Goal: Contribute content

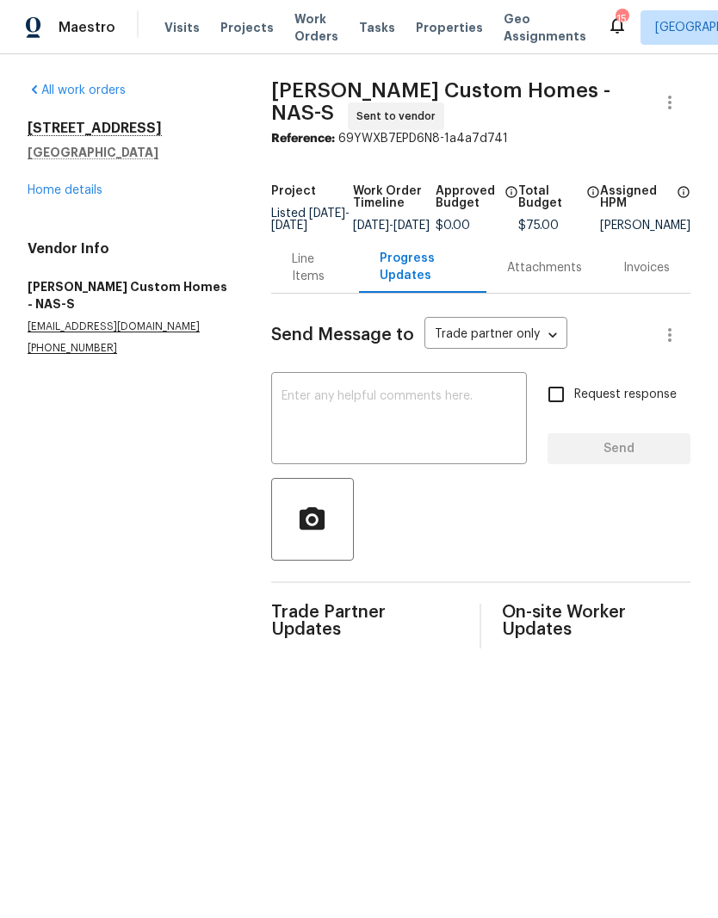
click at [86, 193] on link "Home details" at bounding box center [65, 190] width 75 height 12
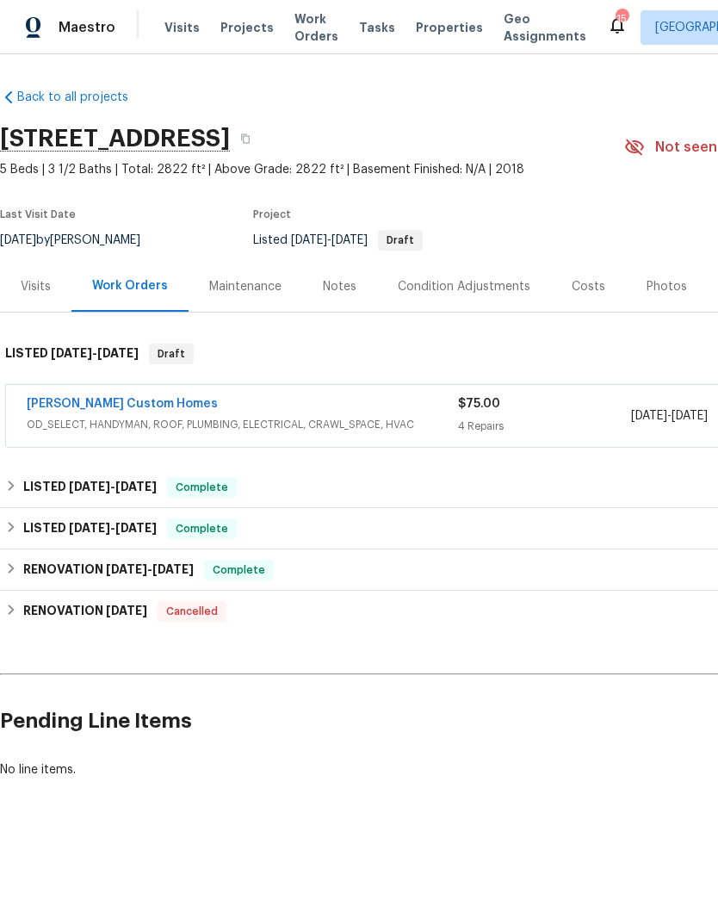
click at [126, 408] on link "[PERSON_NAME] Custom Homes" at bounding box center [122, 404] width 191 height 12
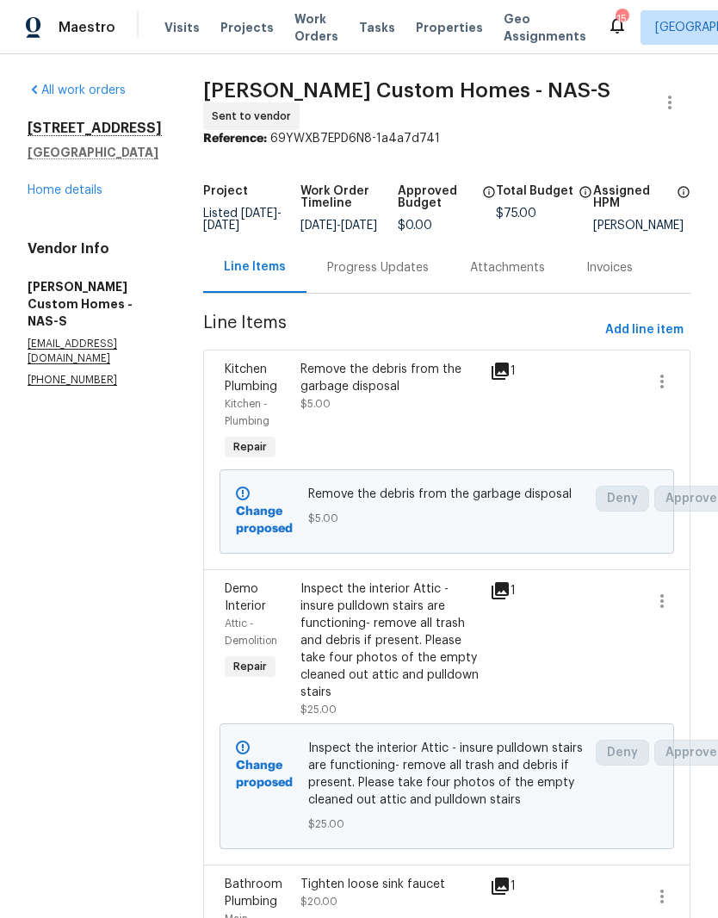
click at [86, 190] on link "Home details" at bounding box center [65, 190] width 75 height 12
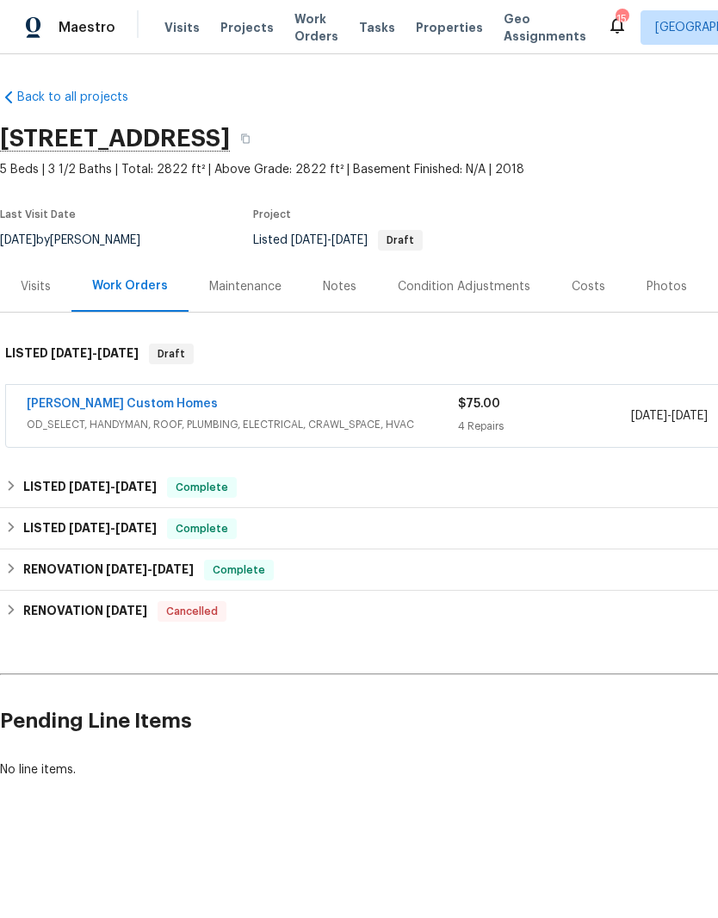
click at [339, 286] on div "Notes" at bounding box center [340, 286] width 34 height 17
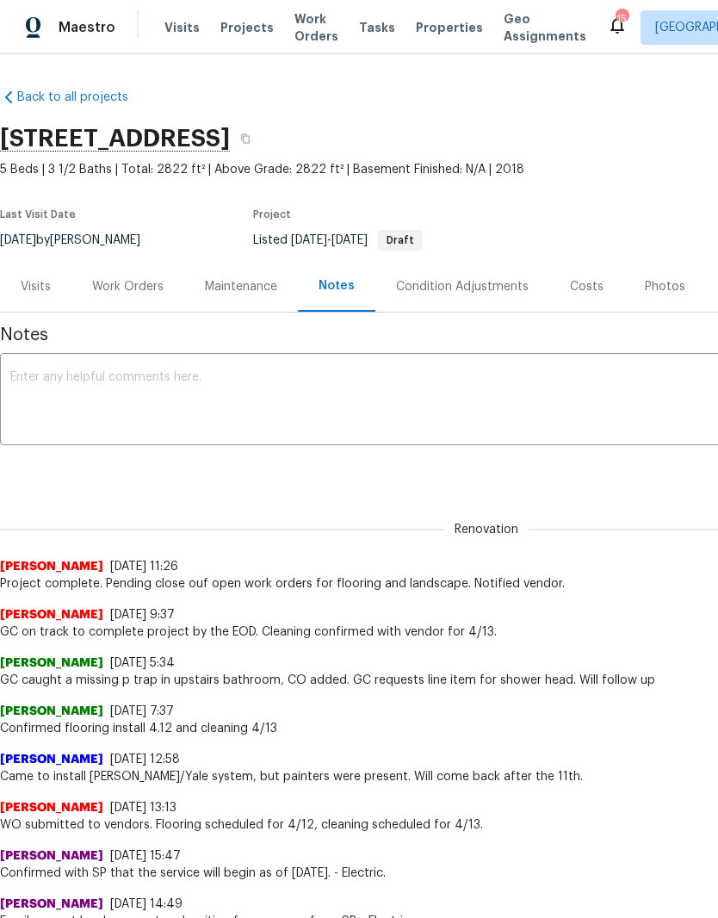
click at [169, 379] on textarea at bounding box center [486, 401] width 953 height 60
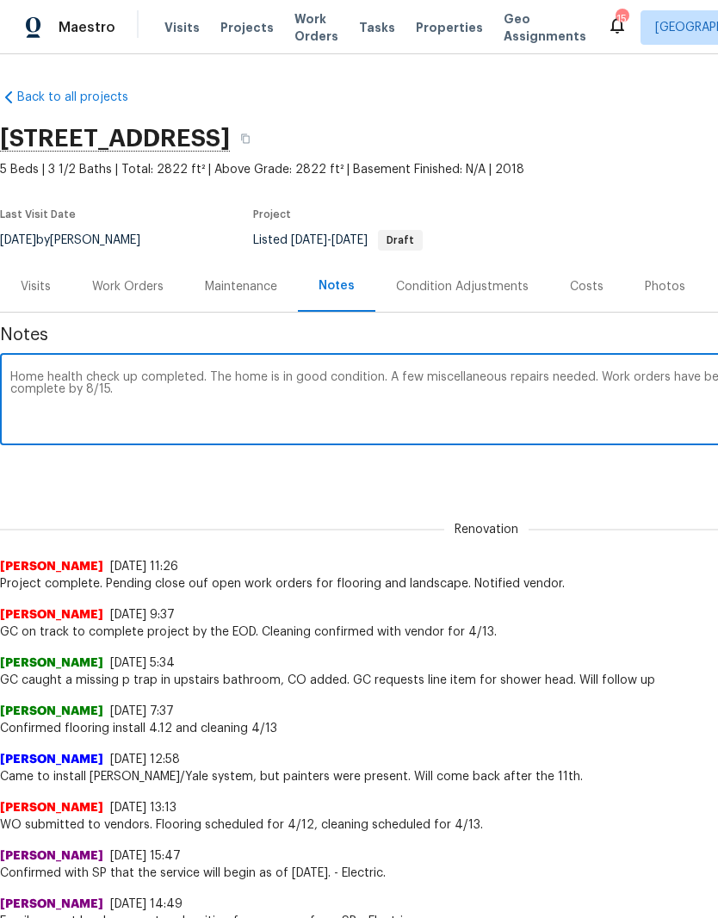
click at [294, 376] on textarea "Home health check up completed. The home is in good condition. A few miscellane…" at bounding box center [486, 401] width 953 height 60
click at [264, 375] on textarea "Home health check up completed. The home is in overall good condition. A few mi…" at bounding box center [486, 401] width 953 height 60
click at [475, 419] on textarea "Home health check up completed. The home shows well and is in overall good cond…" at bounding box center [486, 401] width 953 height 60
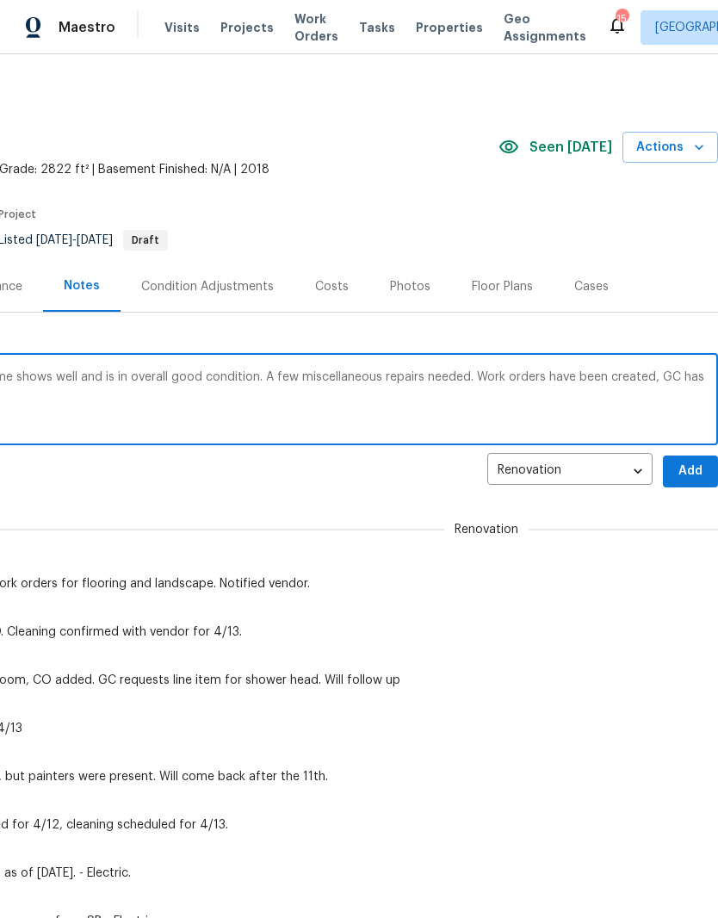
scroll to position [0, 255]
click at [297, 371] on textarea "Home health check up completed. The home shows well and is in overall good cond…" at bounding box center [231, 401] width 953 height 60
type textarea "Home health check up completed. The home shows well and is in overall good cond…"
click at [693, 471] on span "Add" at bounding box center [691, 472] width 28 height 22
